Goal: Entertainment & Leisure: Browse casually

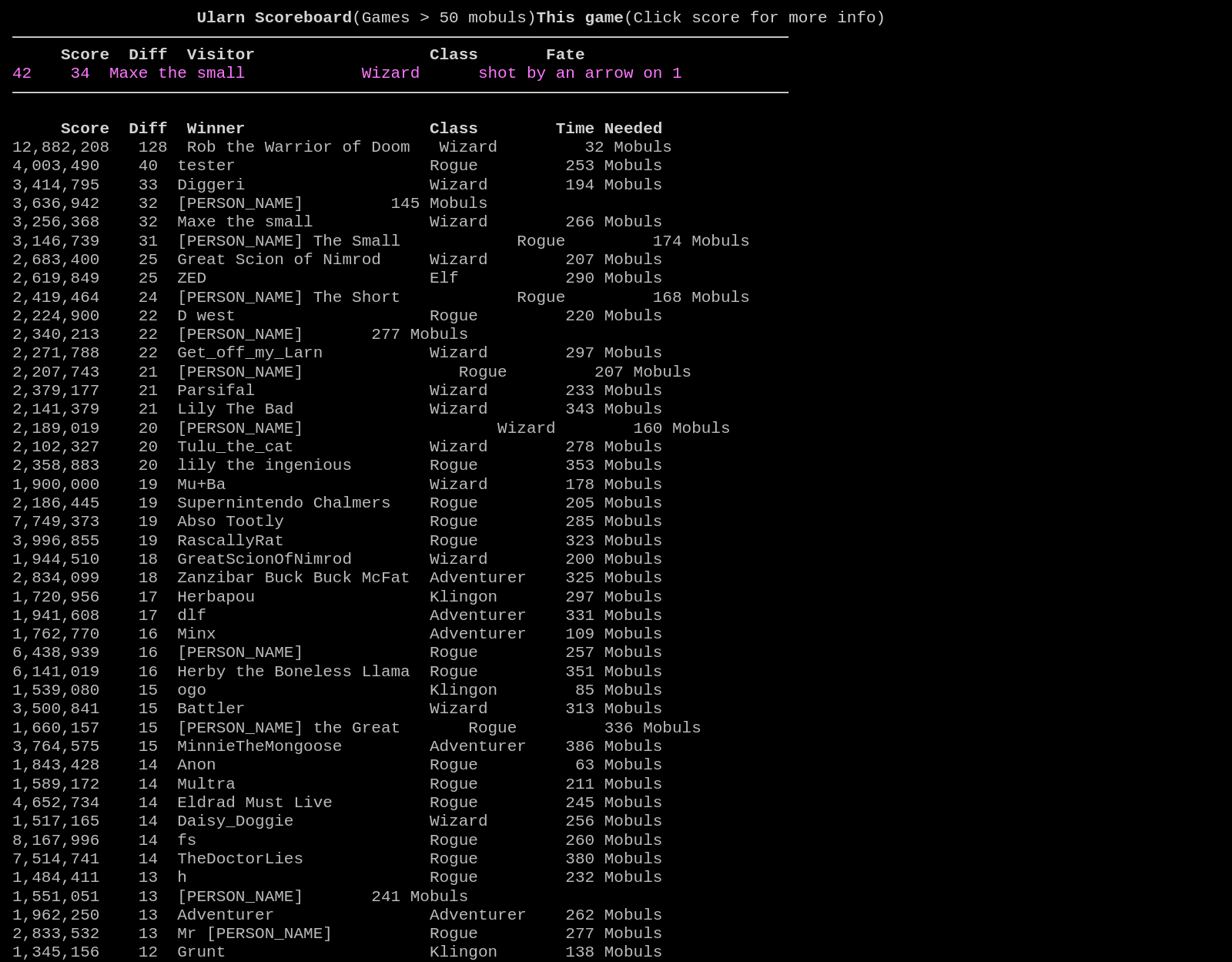
click at [683, 82] on link "42 34 Maxe the small Wizard shot by an arrow on 1" at bounding box center [347, 74] width 670 height 18
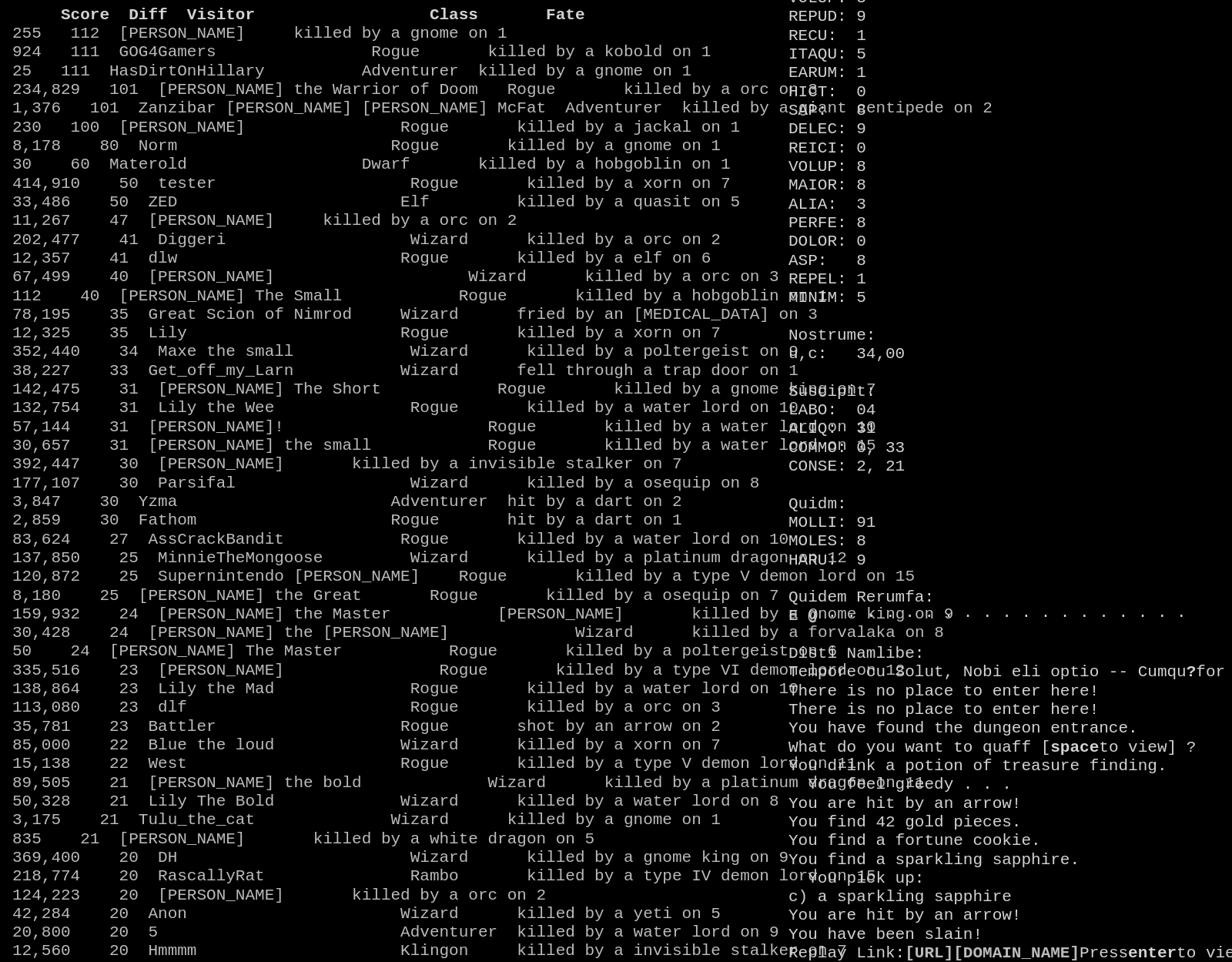
scroll to position [1500, 0]
